Goal: Task Accomplishment & Management: Manage account settings

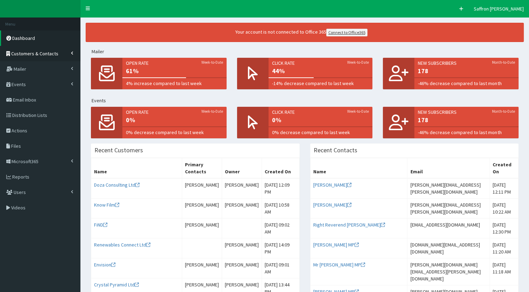
click at [37, 54] on span "Customers & Contacts" at bounding box center [34, 53] width 47 height 6
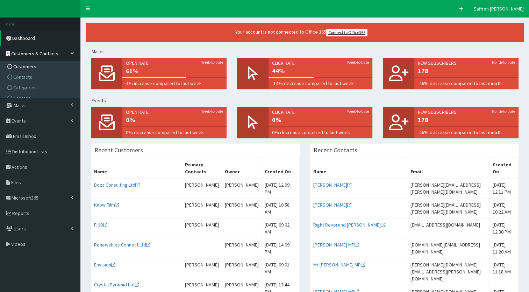
click at [27, 65] on span "Customers" at bounding box center [24, 66] width 23 height 6
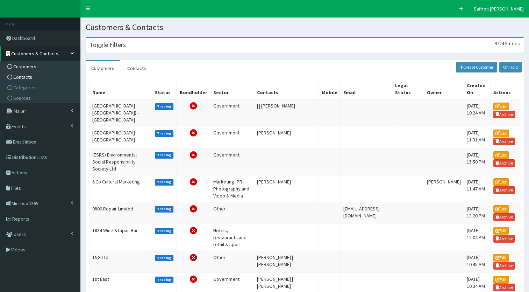
click at [23, 78] on span "Contacts" at bounding box center [22, 77] width 19 height 6
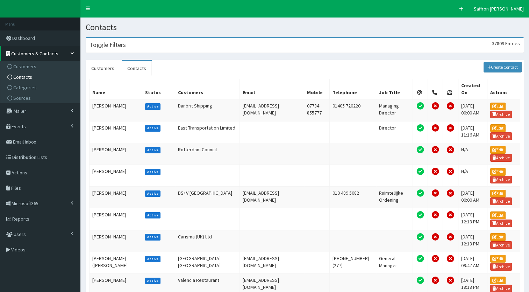
click at [193, 43] on div "Toggle Filters 37809 Entries" at bounding box center [305, 45] width 438 height 14
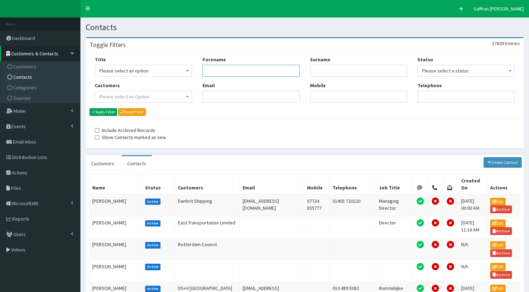
click at [222, 69] on input "Forename" at bounding box center [251, 71] width 97 height 12
type input "louie"
click at [317, 69] on input "Surname" at bounding box center [358, 71] width 97 height 12
type input "sadler"
click at [90, 108] on button "Apply Filter" at bounding box center [104, 112] width 28 height 8
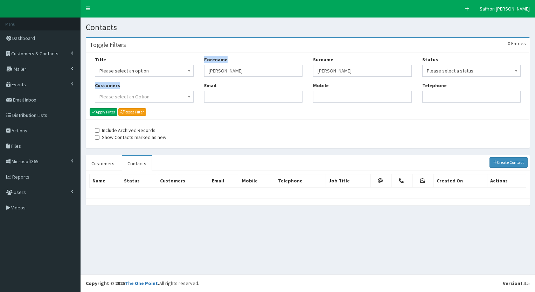
drag, startPoint x: 251, startPoint y: 64, endPoint x: 180, endPoint y: 64, distance: 70.7
click at [180, 64] on div "Title Please select an option Mr Mrs Ms Miss Dr MP QC MBE MEP CBE" at bounding box center [308, 82] width 436 height 52
drag, startPoint x: 180, startPoint y: 64, endPoint x: 241, endPoint y: 66, distance: 61.3
click at [241, 66] on input "louie" at bounding box center [253, 71] width 99 height 12
drag, startPoint x: 230, startPoint y: 71, endPoint x: 192, endPoint y: 68, distance: 37.6
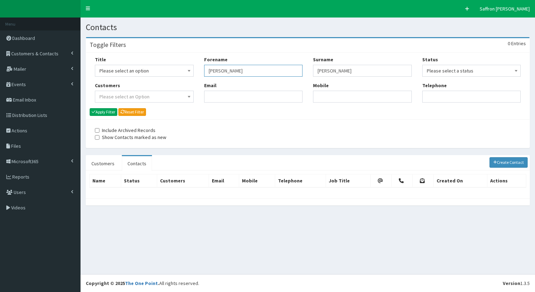
click at [192, 68] on div "Title Please select an option Mr Mrs Ms Miss Dr MP QC MBE MEP CBE" at bounding box center [308, 82] width 436 height 52
drag, startPoint x: 350, startPoint y: 74, endPoint x: 314, endPoint y: 75, distance: 35.7
click at [314, 75] on input "sadler" at bounding box center [362, 71] width 99 height 12
paste input "iain.atkinson@hullcc.gov.uk"
type input "iain.atkinson@hullcc.gov.uk"
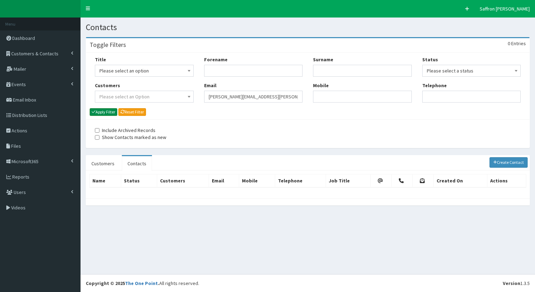
click at [106, 111] on button "Apply Filter" at bounding box center [104, 112] width 28 height 8
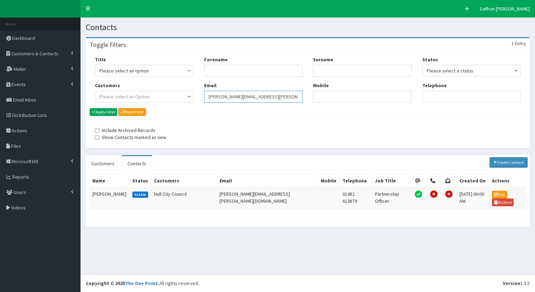
drag, startPoint x: 0, startPoint y: 0, endPoint x: 188, endPoint y: 93, distance: 210.0
click at [188, 93] on div "Title Please select an option Mr Mrs Ms Miss Dr MP QC MBE MEP CBE" at bounding box center [308, 82] width 436 height 52
paste input "Matthew. Collinson@northlincs.gov.uk"
click at [229, 99] on input "Matthew. Collinson@northlincs.gov.uk" at bounding box center [253, 97] width 99 height 12
type input "[PERSON_NAME][EMAIL_ADDRESS][PERSON_NAME][DOMAIN_NAME]"
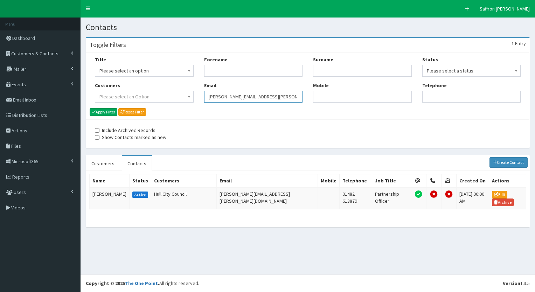
click at [90, 108] on button "Apply Filter" at bounding box center [104, 112] width 28 height 8
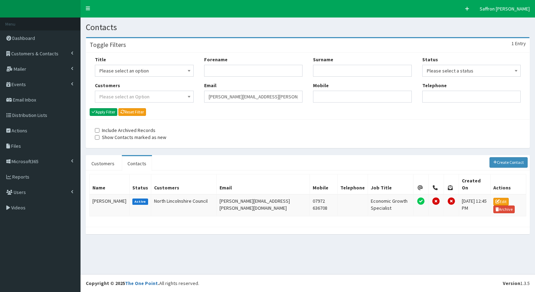
click at [197, 94] on div "Title Please select an option Mr Mrs Ms Miss Dr MP QC MBE MEP CBE" at bounding box center [308, 82] width 436 height 52
paste input "[PERSON_NAME][EMAIL_ADDRESS][PERSON_NAME][DOMAIN_NAME]"
type input "Chris.Barwell@northlincs.gov.uk"
click at [103, 109] on button "Apply Filter" at bounding box center [104, 112] width 28 height 8
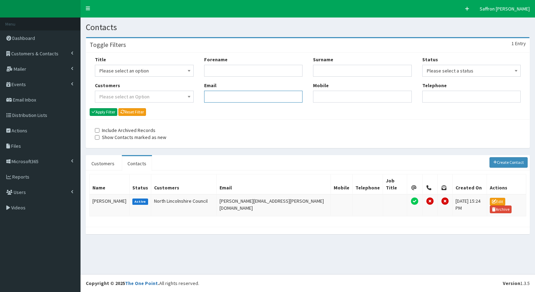
drag, startPoint x: 276, startPoint y: 101, endPoint x: 203, endPoint y: 103, distance: 72.5
click at [203, 103] on div "Forename Email" at bounding box center [253, 82] width 109 height 52
paste input "jenny.couch@northlincs.gov.uk"
type input "jenny.couch@northlincs.gov.uk"
click at [110, 110] on button "Apply Filter" at bounding box center [104, 112] width 28 height 8
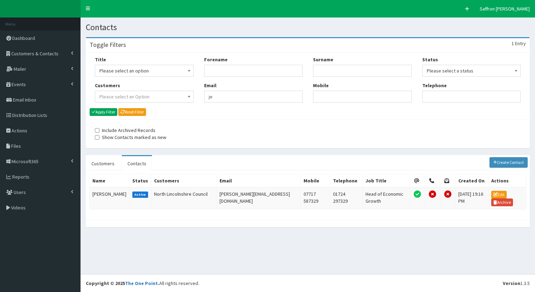
click at [211, 97] on input "je" at bounding box center [253, 97] width 99 height 12
type input "j"
paste input "[PERSON_NAME][EMAIL_ADDRESS][PERSON_NAME][DOMAIN_NAME]"
type input "[PERSON_NAME][EMAIL_ADDRESS][PERSON_NAME][DOMAIN_NAME]"
click at [106, 115] on button "Apply Filter" at bounding box center [104, 112] width 28 height 8
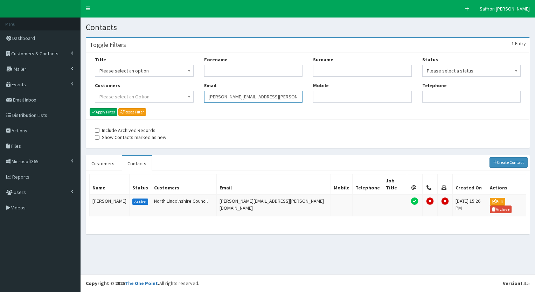
drag, startPoint x: 0, startPoint y: 0, endPoint x: 201, endPoint y: 101, distance: 225.2
click at [201, 101] on div "Forename Email [PERSON_NAME][EMAIL_ADDRESS][PERSON_NAME][DOMAIN_NAME]" at bounding box center [253, 82] width 109 height 52
paste input "[PERSON_NAME][EMAIL_ADDRESS][PERSON_NAME][DOMAIN_NAME]"
type input "[PERSON_NAME][EMAIL_ADDRESS][PERSON_NAME][DOMAIN_NAME]"
click at [104, 110] on button "Apply Filter" at bounding box center [104, 112] width 28 height 8
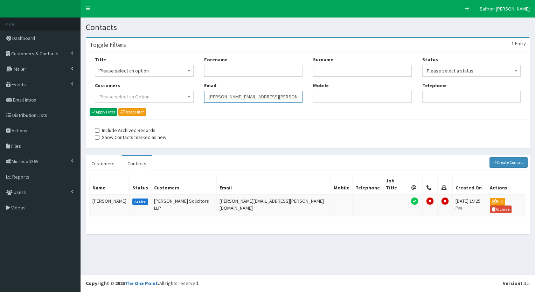
drag, startPoint x: 0, startPoint y: 0, endPoint x: 176, endPoint y: 97, distance: 201.4
click at [176, 97] on div "Title Please select an option Mr Mrs Ms Miss Dr MP QC MBE MEP CBE" at bounding box center [308, 82] width 436 height 52
paste input "[PERSON_NAME][EMAIL_ADDRESS][DOMAIN_NAME]"
type input "[PERSON_NAME][EMAIL_ADDRESS][DOMAIN_NAME]"
click at [115, 112] on button "Apply Filter" at bounding box center [104, 112] width 28 height 8
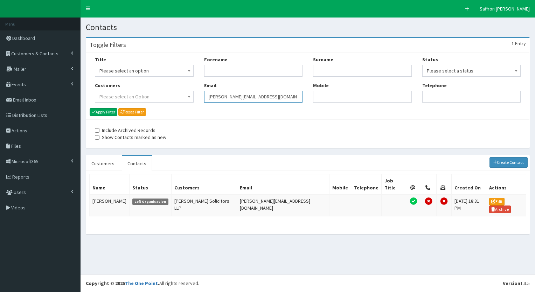
drag, startPoint x: 0, startPoint y: 0, endPoint x: 180, endPoint y: 99, distance: 205.5
click at [180, 99] on div "Title Please select an option Mr Mrs Ms Miss Dr MP QC MBE MEP CBE" at bounding box center [308, 82] width 436 height 52
paste input "julie.lodge@andrewjackson.co.uk"
type input "julie.lodge@andrewjackson.co.uk"
click at [109, 110] on button "Apply Filter" at bounding box center [104, 112] width 28 height 8
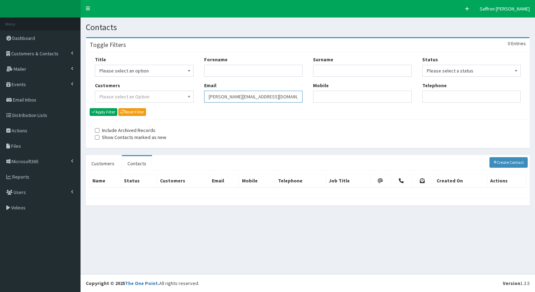
drag, startPoint x: 0, startPoint y: 0, endPoint x: 216, endPoint y: 96, distance: 235.9
click at [216, 96] on input "julie.lodge@andrewjackson.co.uk" at bounding box center [253, 97] width 99 height 12
type input "j"
paste input "gill.oaten@hullcc.gov.uk"
type input "gill.oaten@hullcc.gov.uk"
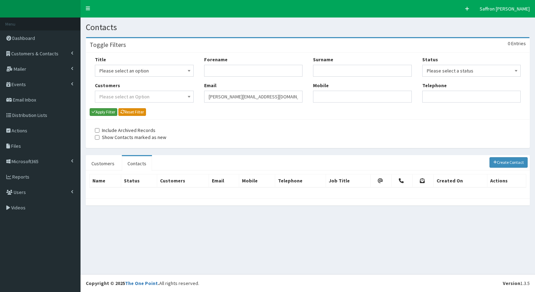
drag, startPoint x: 111, startPoint y: 111, endPoint x: 120, endPoint y: 109, distance: 10.1
click at [111, 111] on button "Apply Filter" at bounding box center [104, 112] width 28 height 8
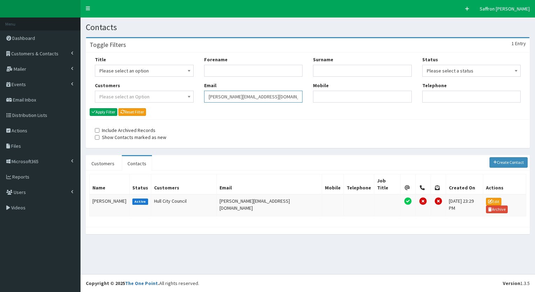
drag, startPoint x: 0, startPoint y: 0, endPoint x: 202, endPoint y: 98, distance: 224.0
click at [202, 98] on div "Forename Email [PERSON_NAME][EMAIL_ADDRESS][DOMAIN_NAME]" at bounding box center [253, 82] width 109 height 52
paste input "Angela.Wright@reckitt.com."
type input "[PERSON_NAME][EMAIL_ADDRESS][PERSON_NAME][DOMAIN_NAME]"
click at [90, 108] on button "Apply Filter" at bounding box center [104, 112] width 28 height 8
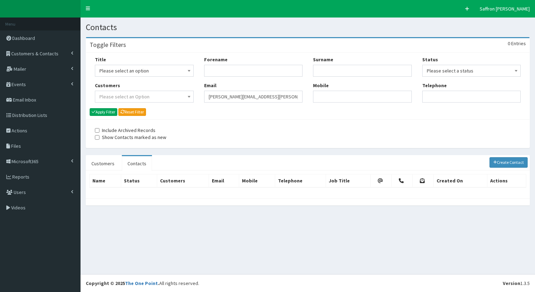
click at [203, 99] on div "Forename Email [PERSON_NAME][EMAIL_ADDRESS][PERSON_NAME][DOMAIN_NAME]" at bounding box center [253, 82] width 109 height 52
paste input "[PERSON_NAME][EMAIL_ADDRESS][PERSON_NAME][DOMAIN_NAME]"
type input "[PERSON_NAME][EMAIL_ADDRESS][PERSON_NAME][DOMAIN_NAME]"
click at [115, 114] on button "Apply Filter" at bounding box center [104, 112] width 28 height 8
click at [176, 96] on div "Title Please select an option Mr Mrs Ms Miss Dr MP QC MBE MEP CBE" at bounding box center [308, 82] width 436 height 52
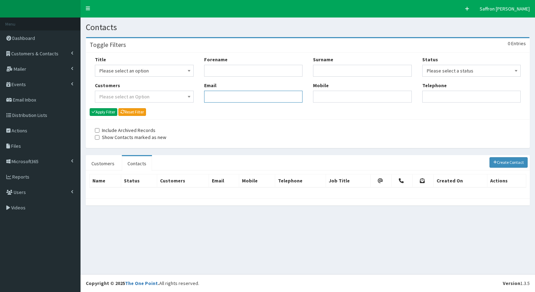
paste input "[PERSON_NAME][EMAIL_ADDRESS][PERSON_NAME][DOMAIN_NAME]"
type input "[PERSON_NAME][EMAIL_ADDRESS][PERSON_NAME][DOMAIN_NAME]"
click at [110, 111] on button "Apply Filter" at bounding box center [104, 112] width 28 height 8
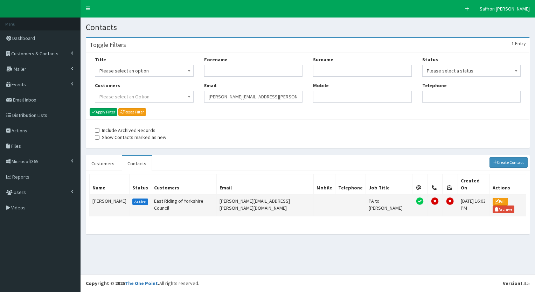
click at [101, 197] on td "[PERSON_NAME]" at bounding box center [110, 205] width 40 height 22
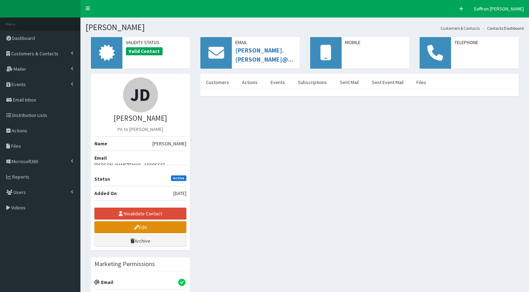
click at [127, 221] on link "Edit" at bounding box center [140, 227] width 92 height 12
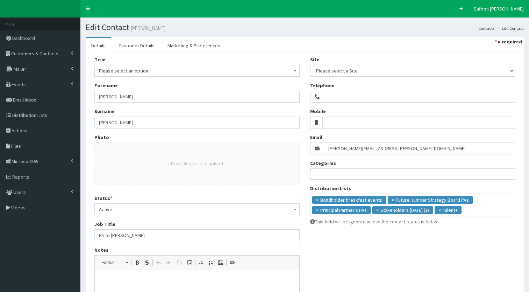
select select
click at [121, 211] on span "Active" at bounding box center [197, 209] width 196 height 10
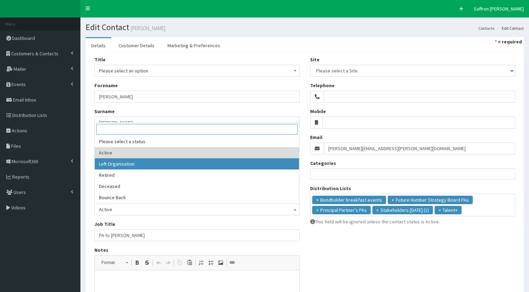
select select "2"
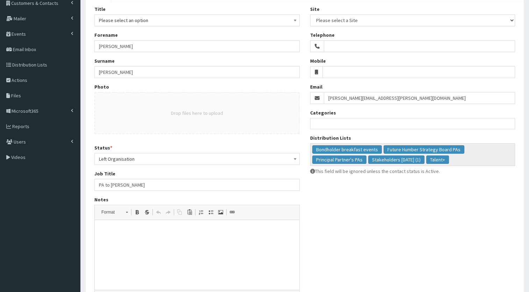
scroll to position [105, 0]
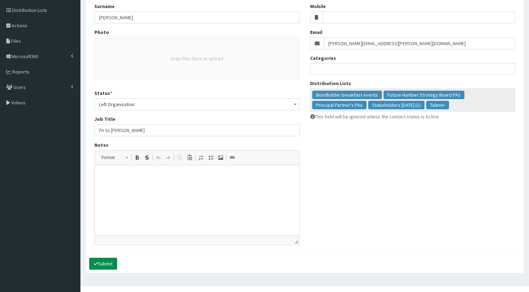
click at [108, 264] on button "Submit" at bounding box center [103, 264] width 28 height 12
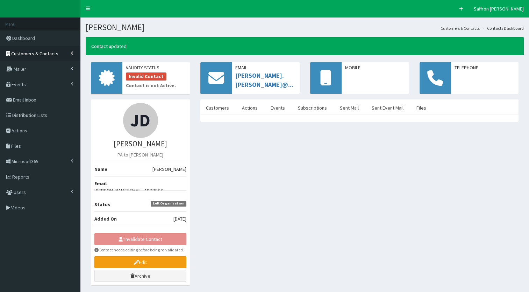
drag, startPoint x: 38, startPoint y: 54, endPoint x: 42, endPoint y: 49, distance: 6.9
click at [38, 54] on span "Customers & Contacts" at bounding box center [34, 53] width 47 height 6
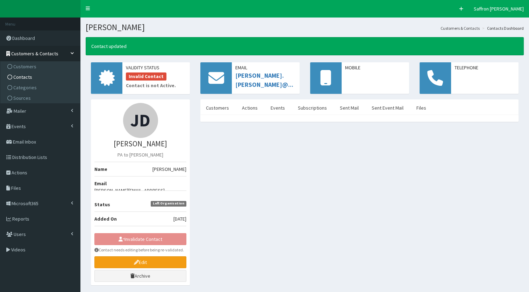
click at [27, 73] on link "Contacts" at bounding box center [41, 77] width 78 height 10
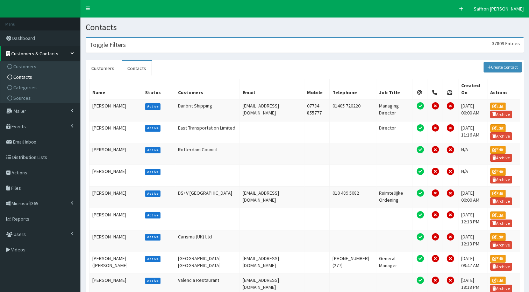
click at [193, 52] on div "Toggle Filters 37809 Entries" at bounding box center [305, 45] width 438 height 14
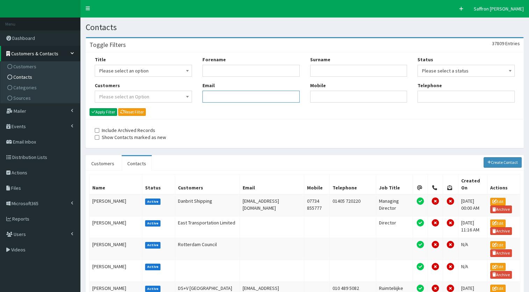
drag, startPoint x: 217, startPoint y: 104, endPoint x: 218, endPoint y: 99, distance: 4.9
paste input "[PERSON_NAME][EMAIL_ADDRESS][PERSON_NAME][DOMAIN_NAME]"
type input "[PERSON_NAME][EMAIL_ADDRESS][PERSON_NAME][DOMAIN_NAME]"
click at [102, 113] on button "Apply Filter" at bounding box center [104, 112] width 28 height 8
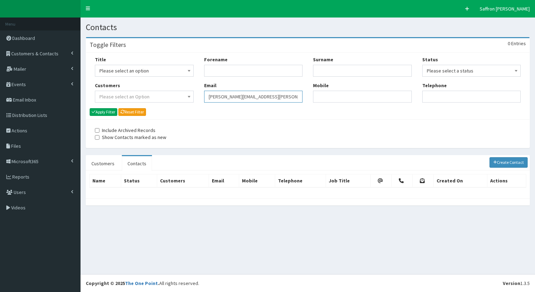
drag, startPoint x: 283, startPoint y: 94, endPoint x: 191, endPoint y: 96, distance: 92.1
click at [191, 96] on div "Title Please select an option Mr Mrs Ms Miss Dr MP QC MBE MEP CBE" at bounding box center [308, 82] width 436 height 52
paste input "[EMAIL_ADDRESS][PERSON_NAME][DOMAIN_NAME]"
type input "[EMAIL_ADDRESS][PERSON_NAME][DOMAIN_NAME]"
drag, startPoint x: 112, startPoint y: 114, endPoint x: 125, endPoint y: 111, distance: 13.2
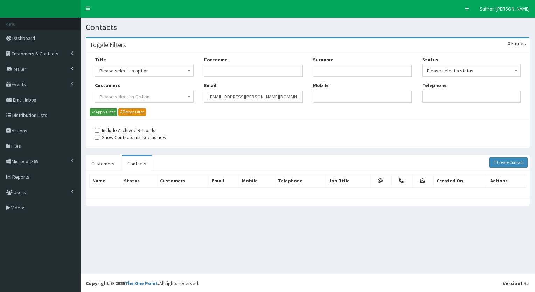
click at [112, 114] on button "Apply Filter" at bounding box center [104, 112] width 28 height 8
drag, startPoint x: 0, startPoint y: 0, endPoint x: 172, endPoint y: 94, distance: 196.1
click at [172, 94] on div "Title Please select an option Mr Mrs Ms Miss Dr MP QC MBE MEP CBE" at bounding box center [308, 82] width 436 height 52
drag, startPoint x: 207, startPoint y: 83, endPoint x: 206, endPoint y: 97, distance: 14.0
paste input "[PERSON_NAME][EMAIL_ADDRESS][PERSON_NAME][DOMAIN_NAME]"
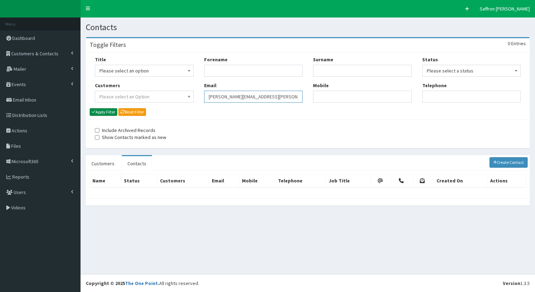
type input "[PERSON_NAME][EMAIL_ADDRESS][PERSON_NAME][DOMAIN_NAME]"
click at [110, 114] on button "Apply Filter" at bounding box center [104, 112] width 28 height 8
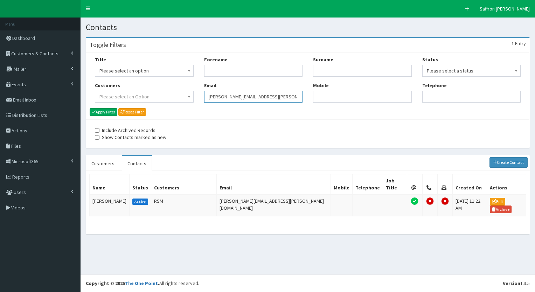
drag, startPoint x: 0, startPoint y: 0, endPoint x: 169, endPoint y: 98, distance: 195.5
click at [169, 98] on div "Title Please select an option Mr Mrs Ms Miss Dr MP QC MBE MEP CBE" at bounding box center [308, 82] width 436 height 52
